Goal: Find specific page/section: Find specific page/section

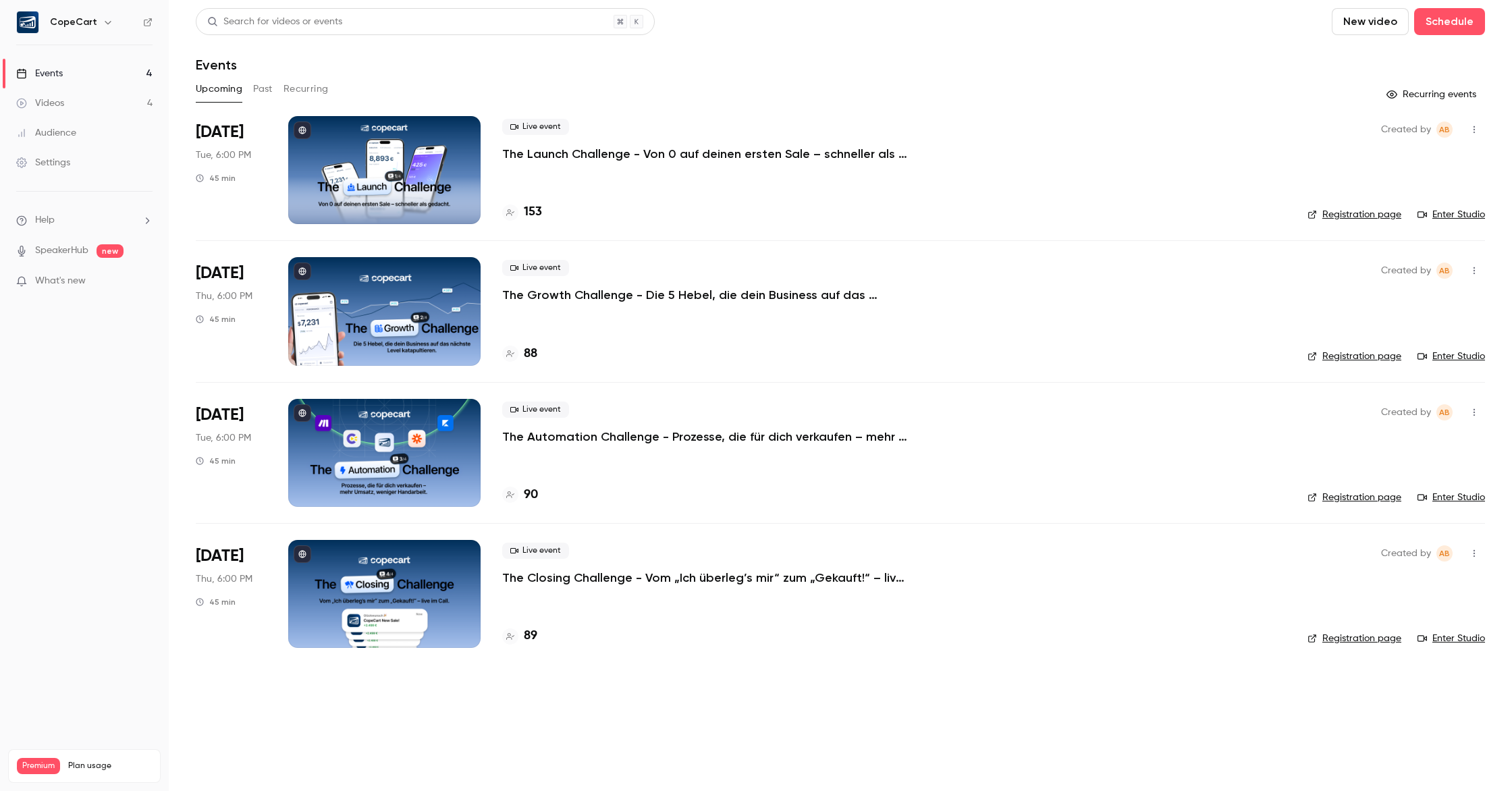
click at [431, 190] on div at bounding box center [384, 170] width 192 height 108
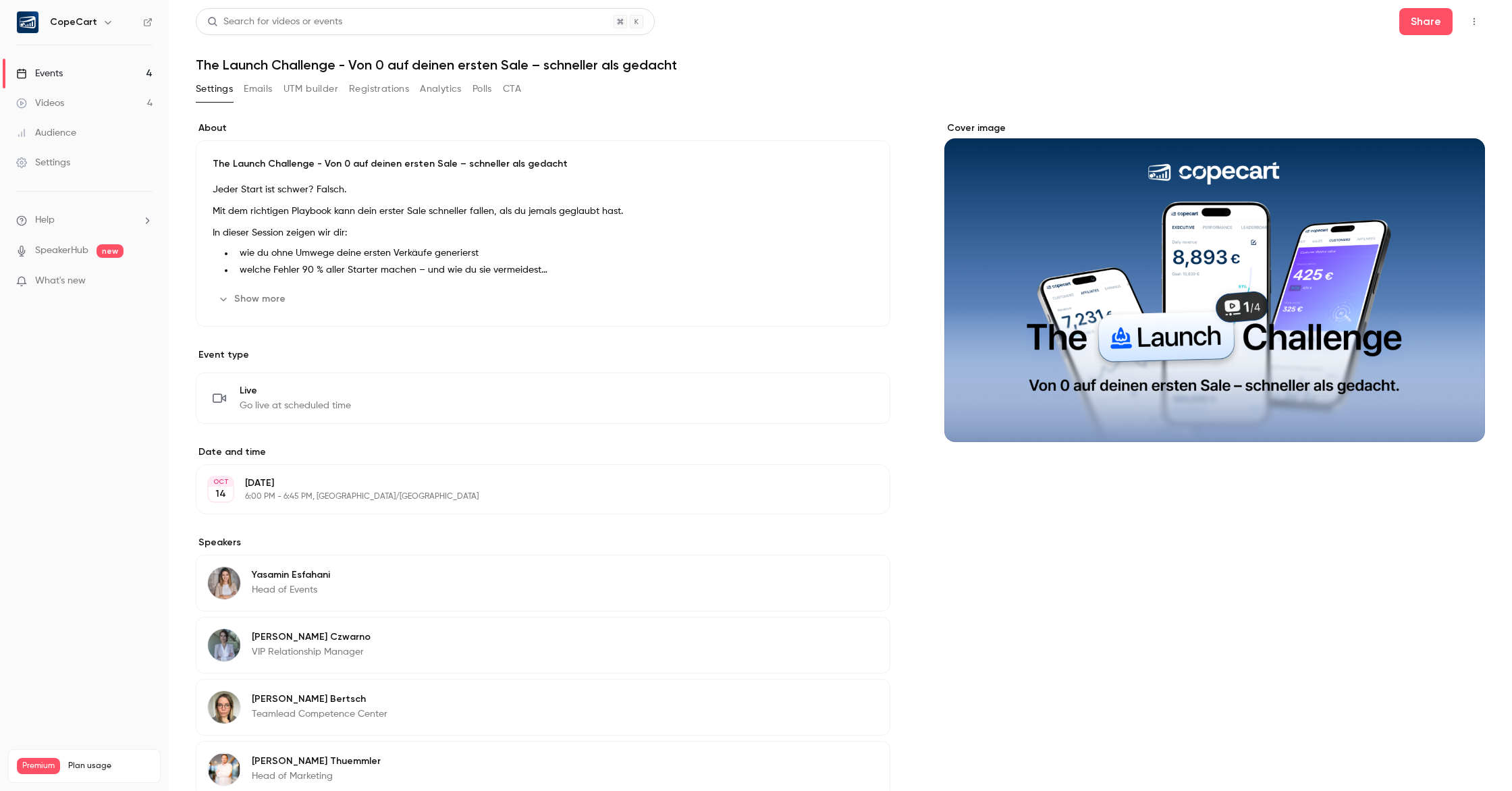
click at [57, 76] on div "Events" at bounding box center [39, 73] width 46 height 14
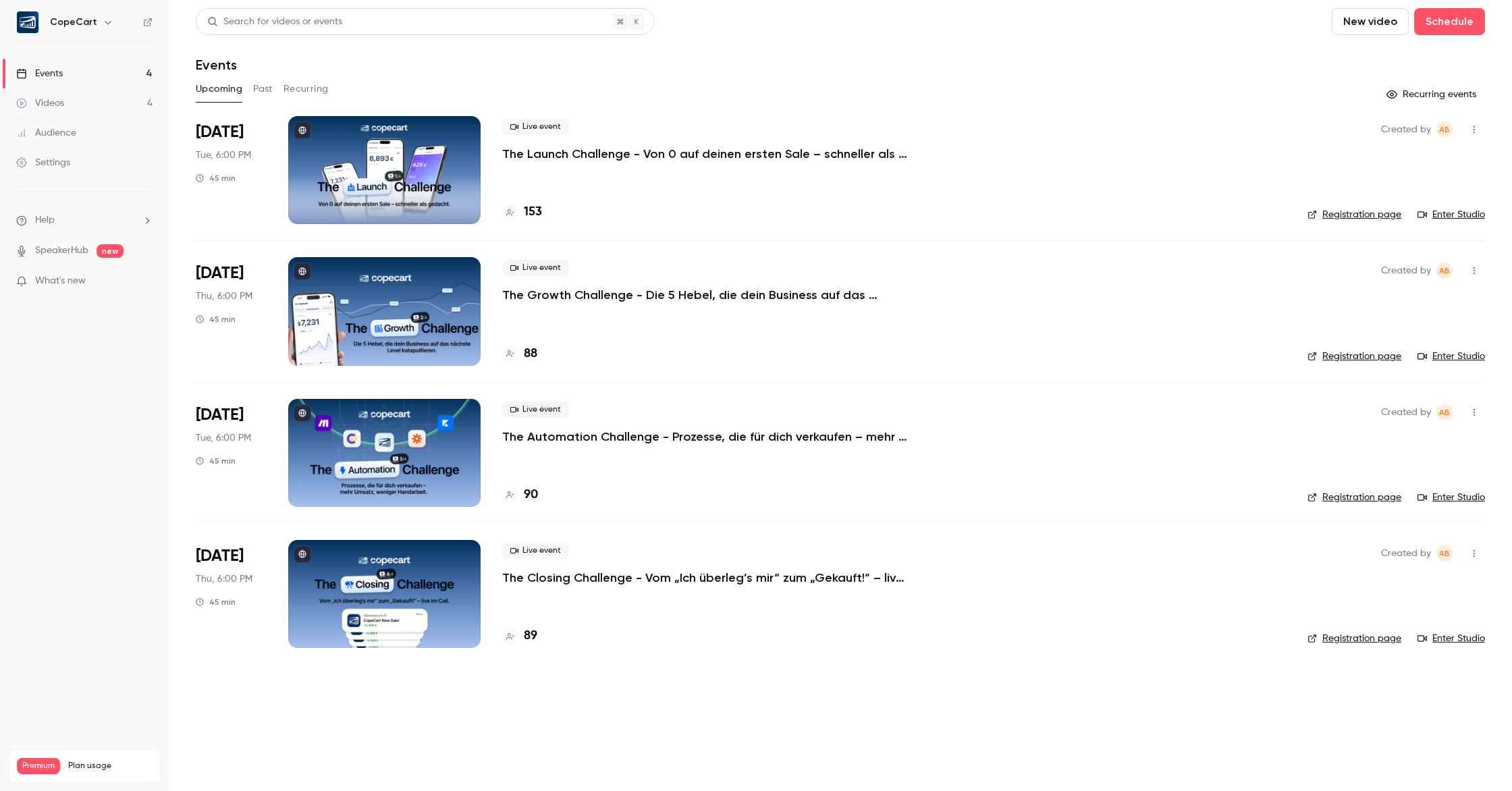
click at [1466, 219] on link "Enter Studio" at bounding box center [1451, 214] width 68 height 14
